Goal: Find specific page/section: Find specific page/section

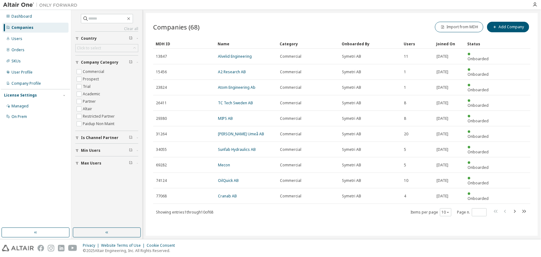
click at [28, 28] on div "Companies" at bounding box center [22, 27] width 22 height 5
click at [120, 18] on input "text" at bounding box center [107, 18] width 37 height 6
type input "********"
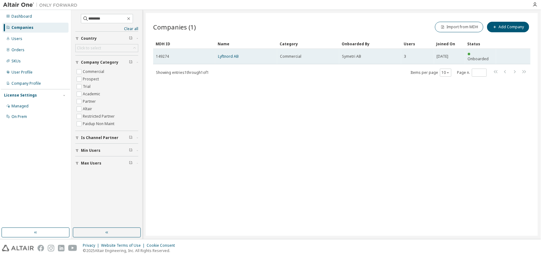
click at [229, 56] on td "Lyftnord AB" at bounding box center [246, 56] width 62 height 15
click at [229, 55] on link "Lyftnord AB" at bounding box center [228, 56] width 21 height 5
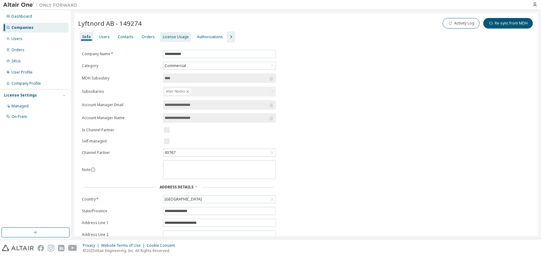
click at [164, 35] on div "License Usage" at bounding box center [176, 36] width 26 height 5
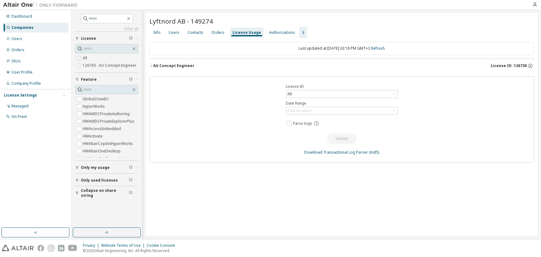
click at [170, 67] on div "AU Concept Engineer" at bounding box center [173, 65] width 41 height 5
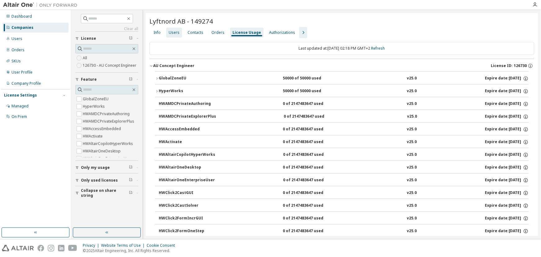
click at [176, 33] on div "Users" at bounding box center [174, 32] width 11 height 5
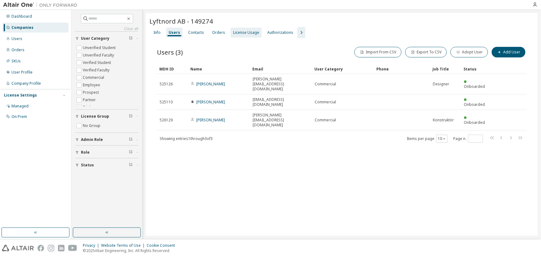
click at [250, 35] on div "License Usage" at bounding box center [246, 33] width 31 height 10
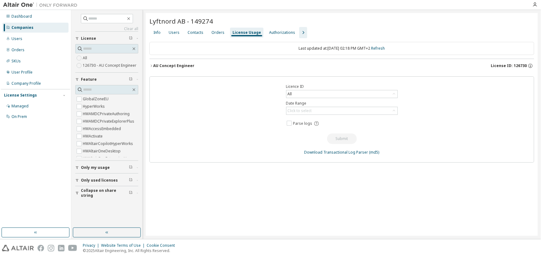
click at [181, 64] on div "AU Concept Engineer" at bounding box center [173, 65] width 41 height 5
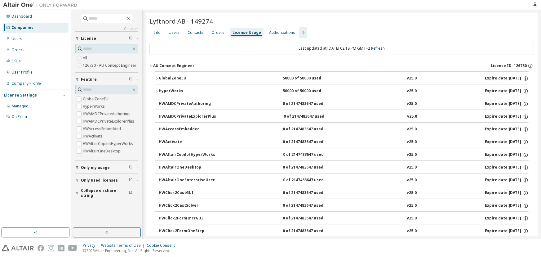
click at [178, 76] on div "GlobalZoneEU" at bounding box center [187, 79] width 56 height 6
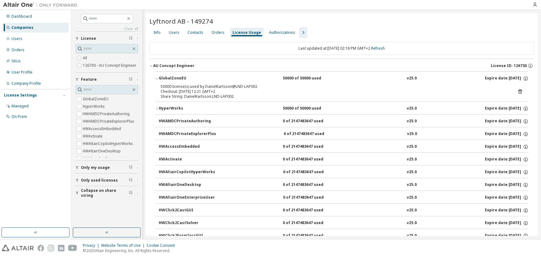
click at [178, 76] on div "GlobalZoneEU" at bounding box center [187, 79] width 56 height 6
